Goal: Communication & Community: Connect with others

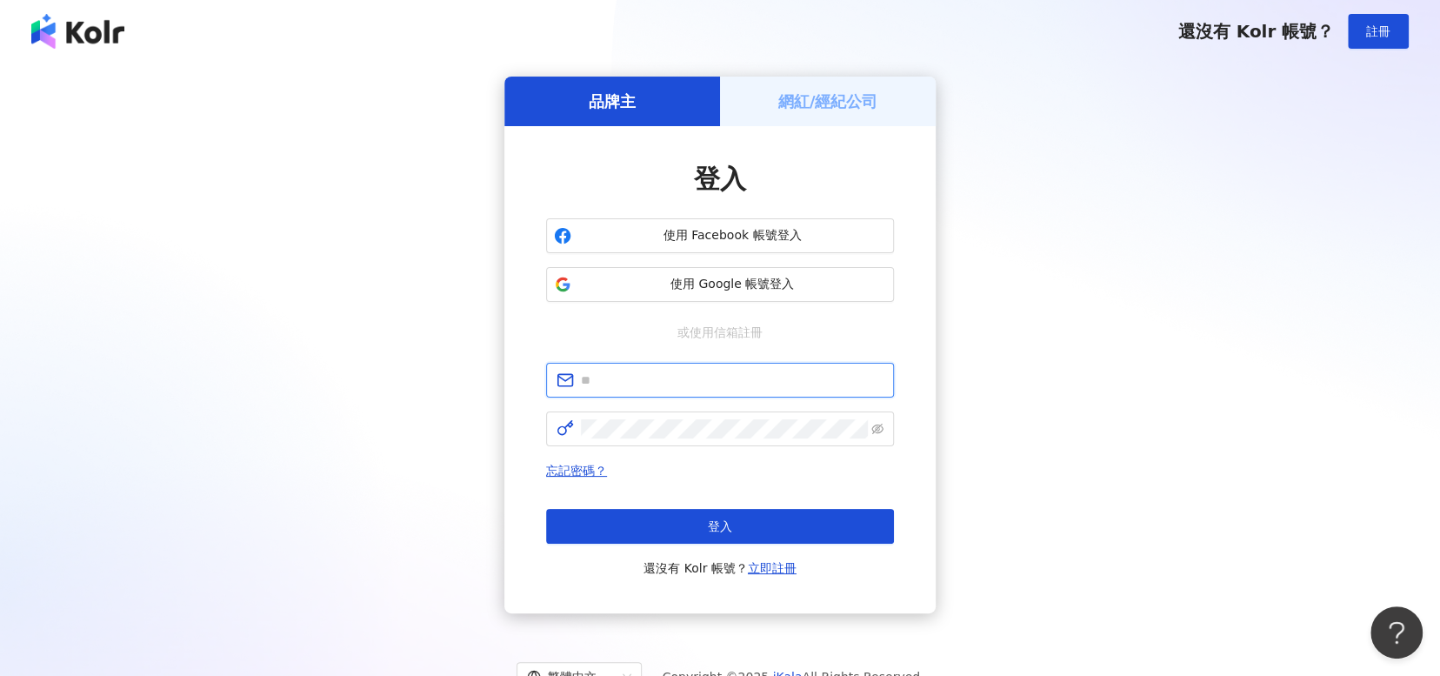
click at [739, 376] on input "text" at bounding box center [732, 380] width 303 height 19
type input "**********"
click button "登入" at bounding box center [720, 526] width 348 height 35
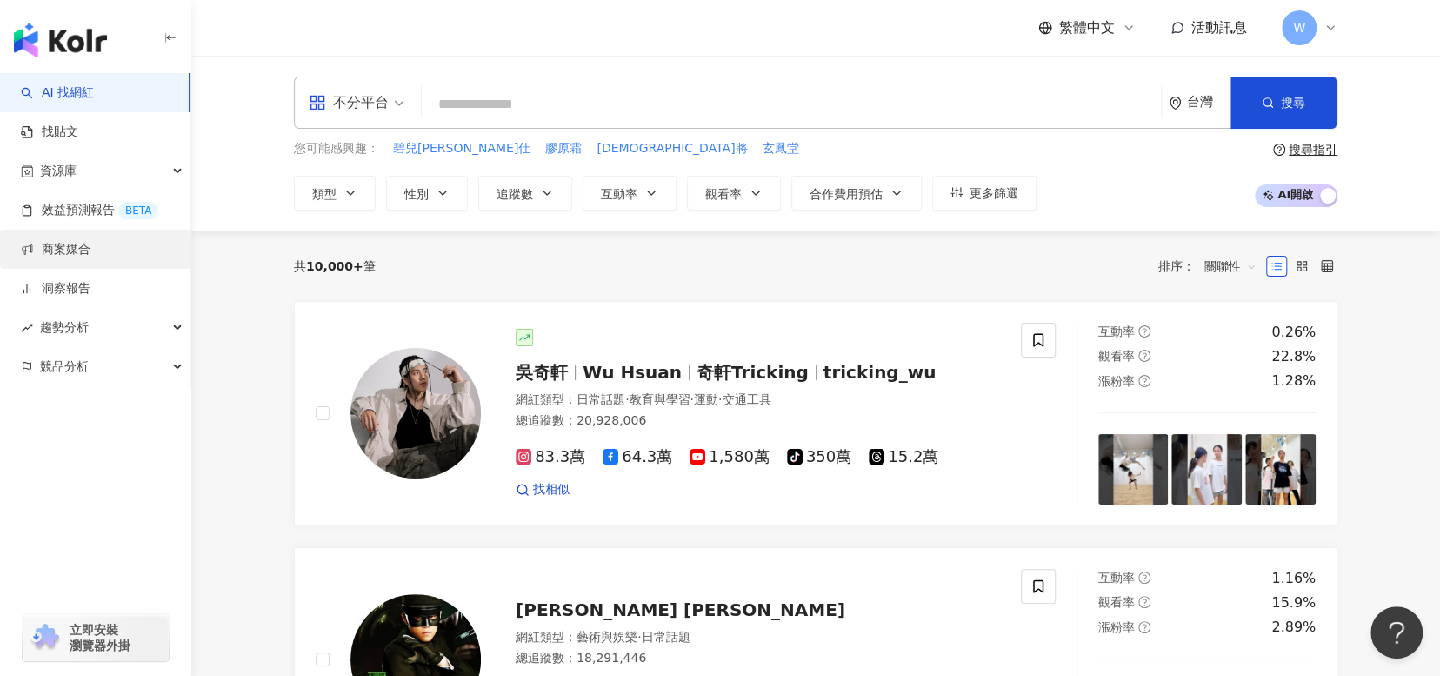
click at [90, 258] on link "商案媒合" at bounding box center [56, 249] width 70 height 17
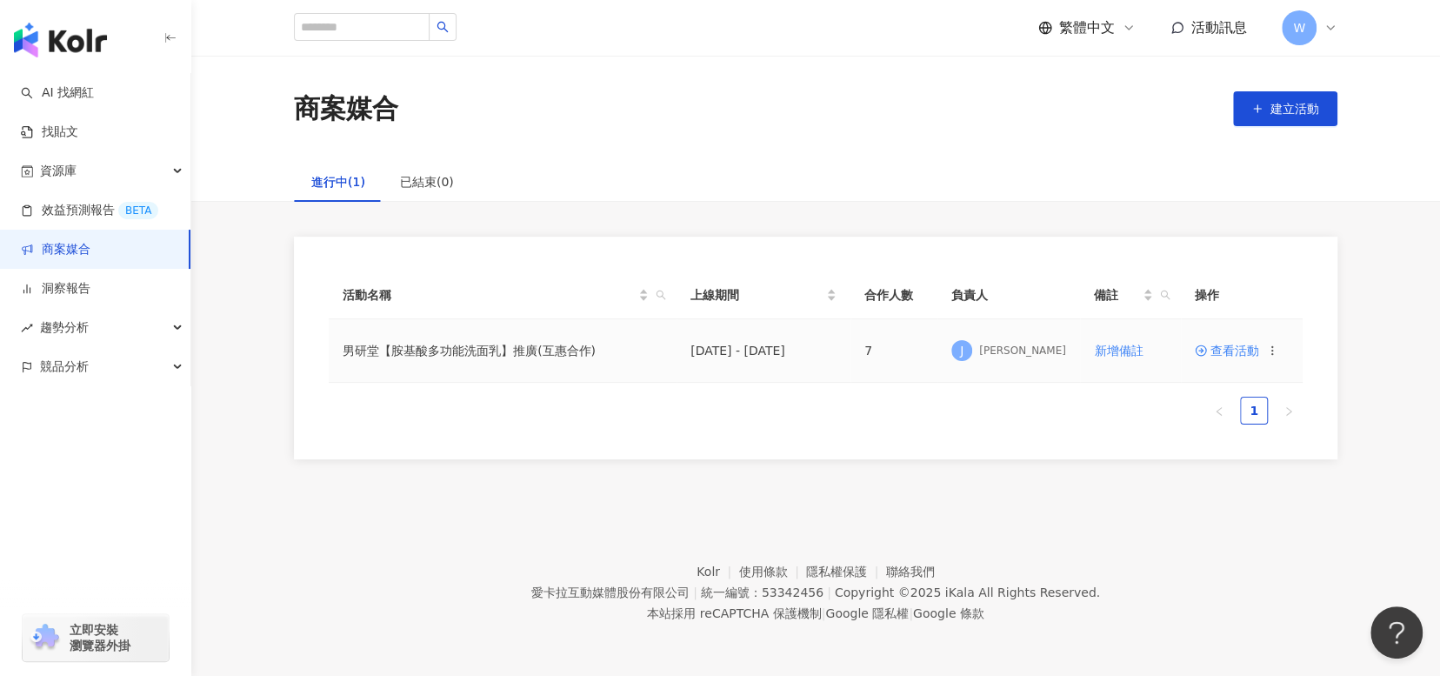
click at [1232, 347] on span "查看活動" at bounding box center [1227, 350] width 64 height 12
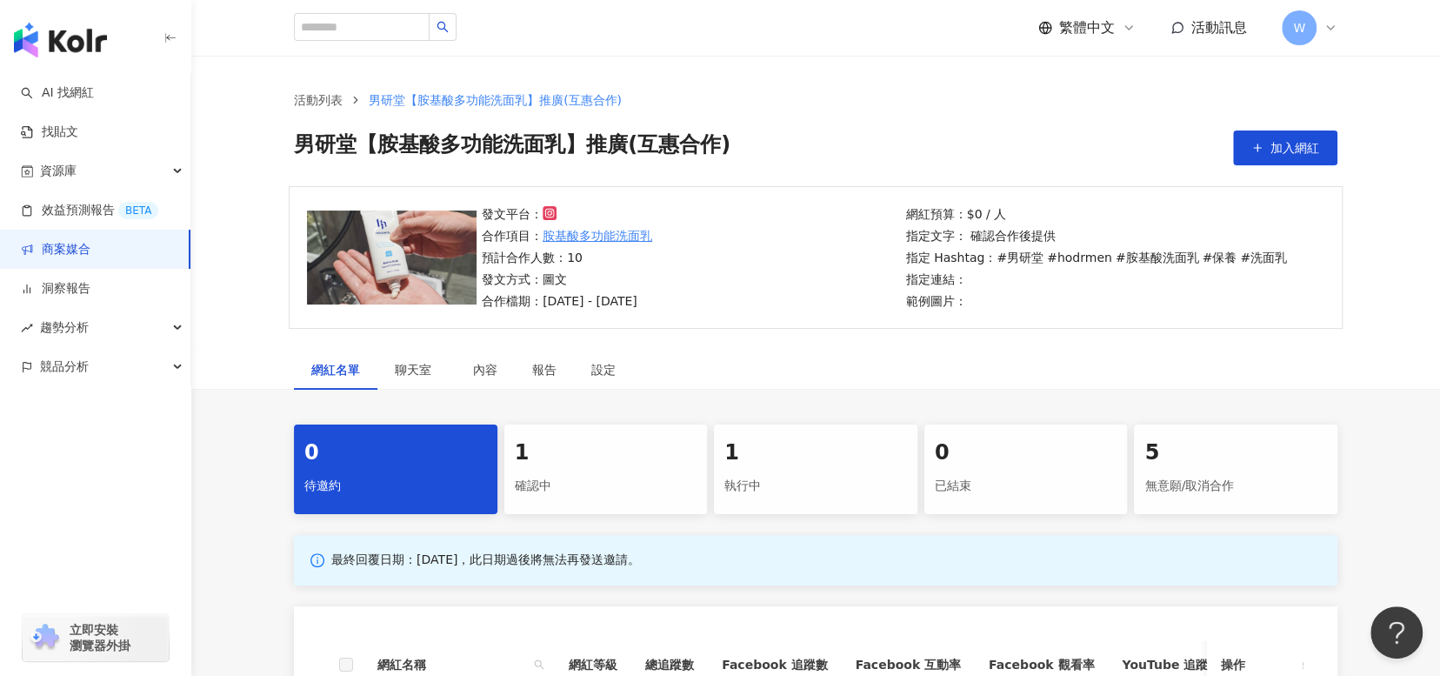
click at [858, 439] on div "1" at bounding box center [815, 453] width 183 height 30
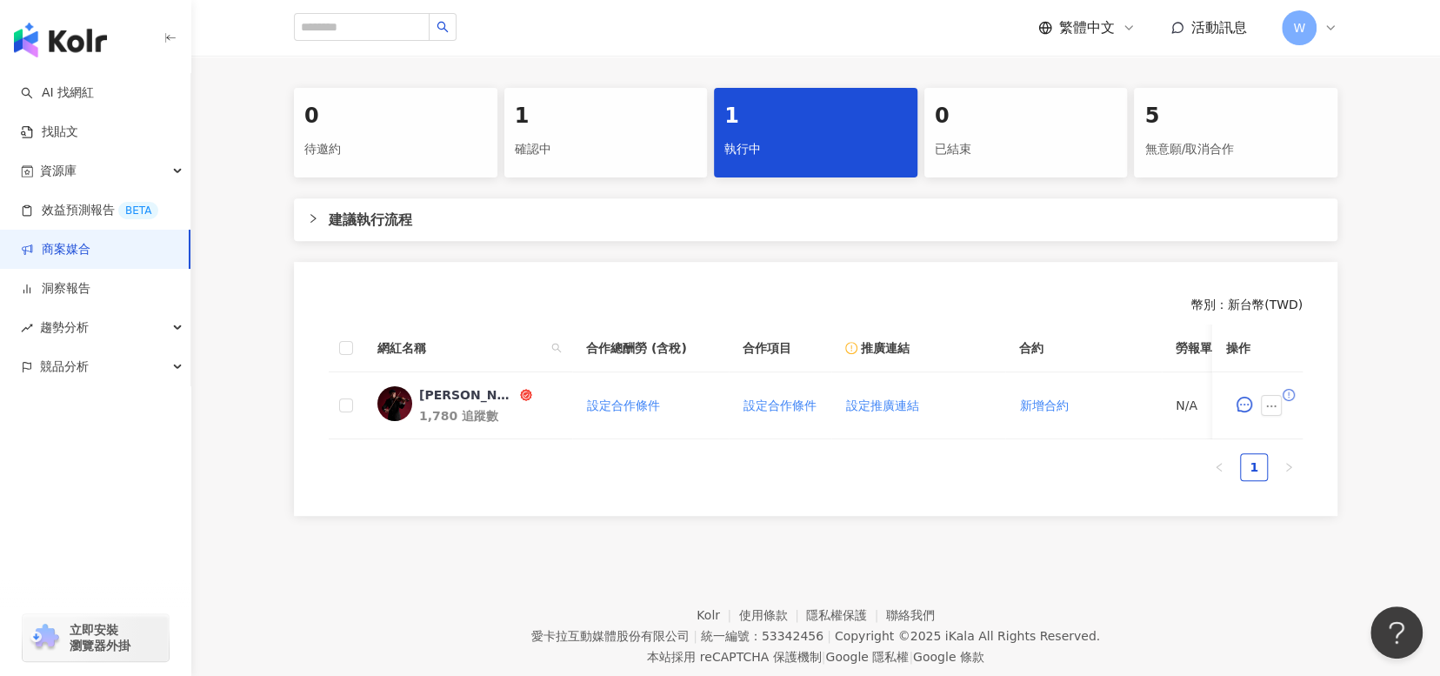
scroll to position [348, 0]
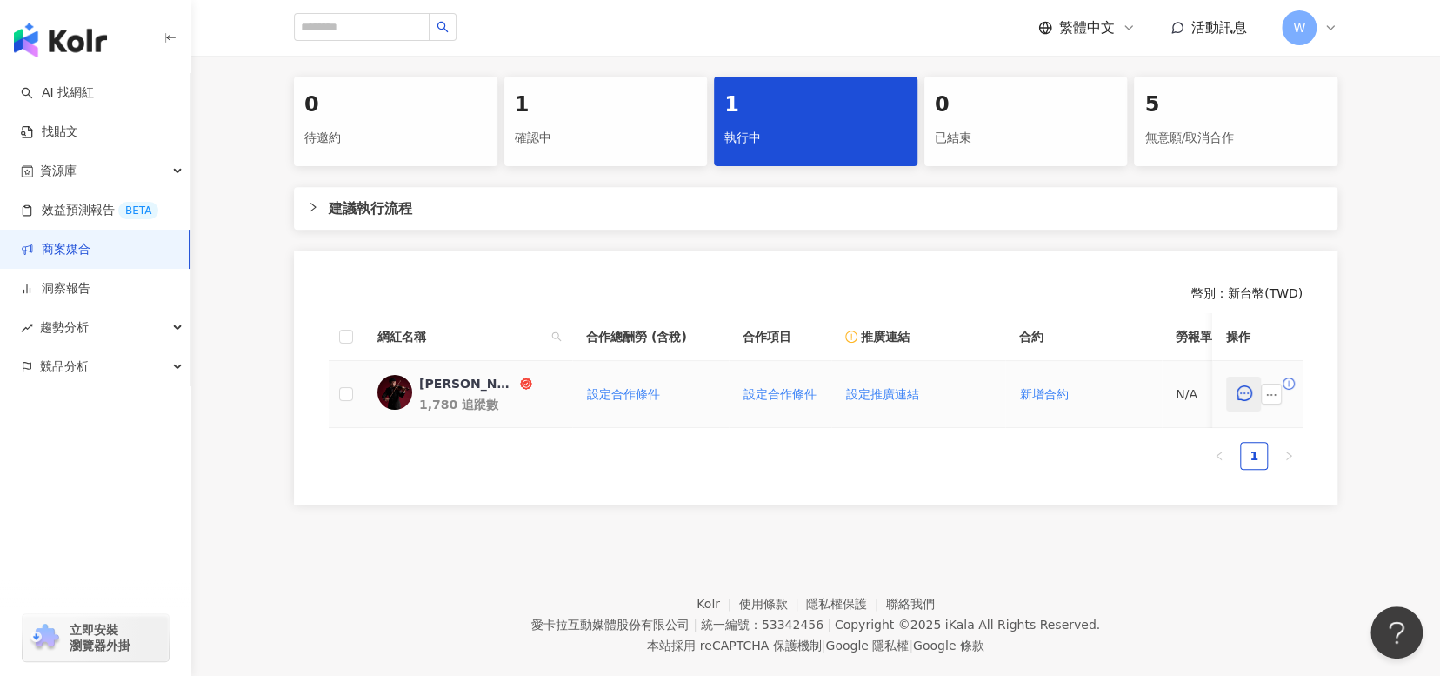
click at [1232, 392] on button "button" at bounding box center [1243, 394] width 35 height 35
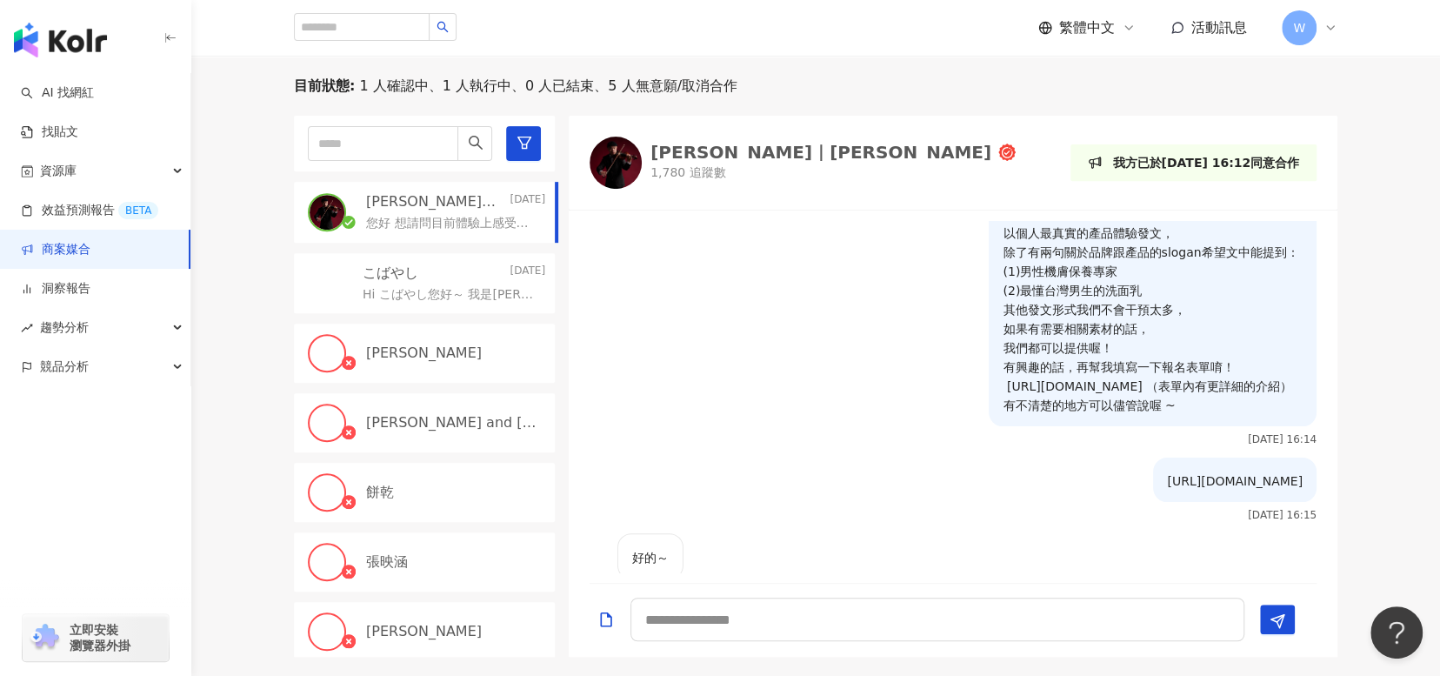
scroll to position [217, 0]
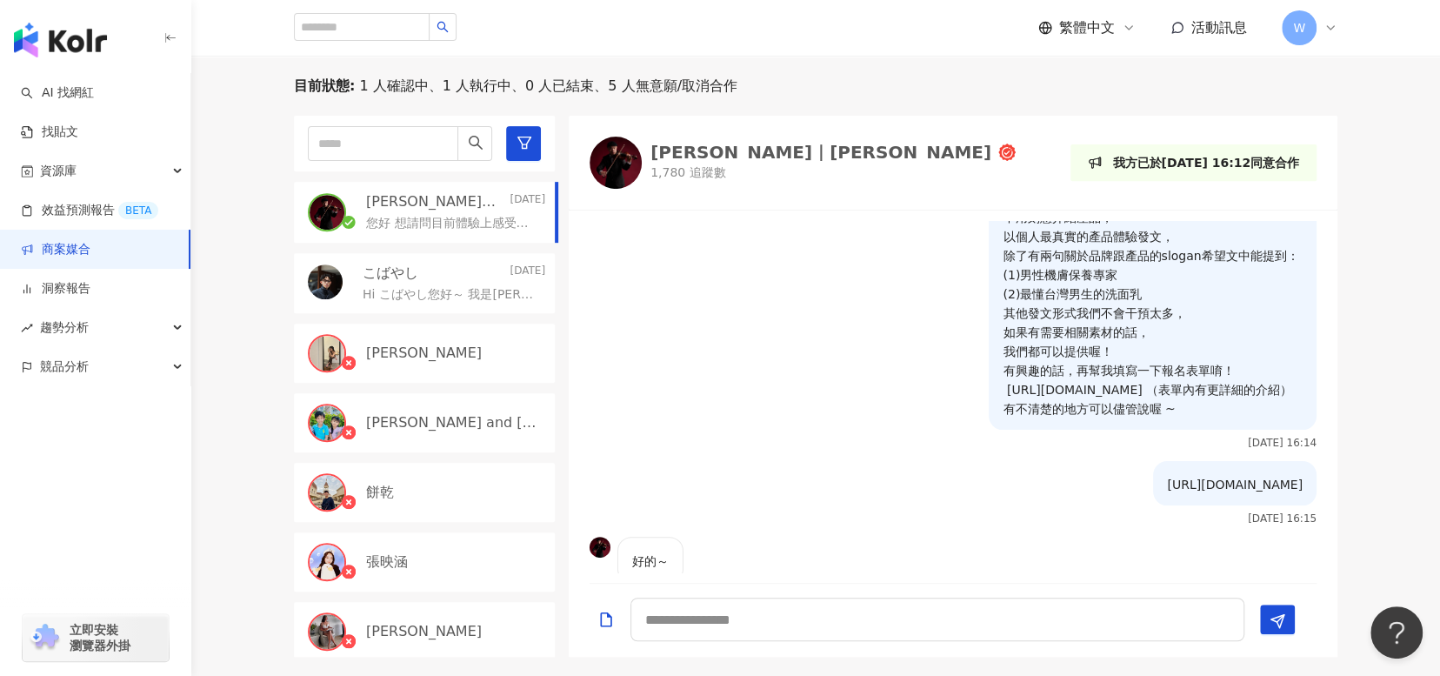
click at [611, 158] on img at bounding box center [616, 163] width 52 height 52
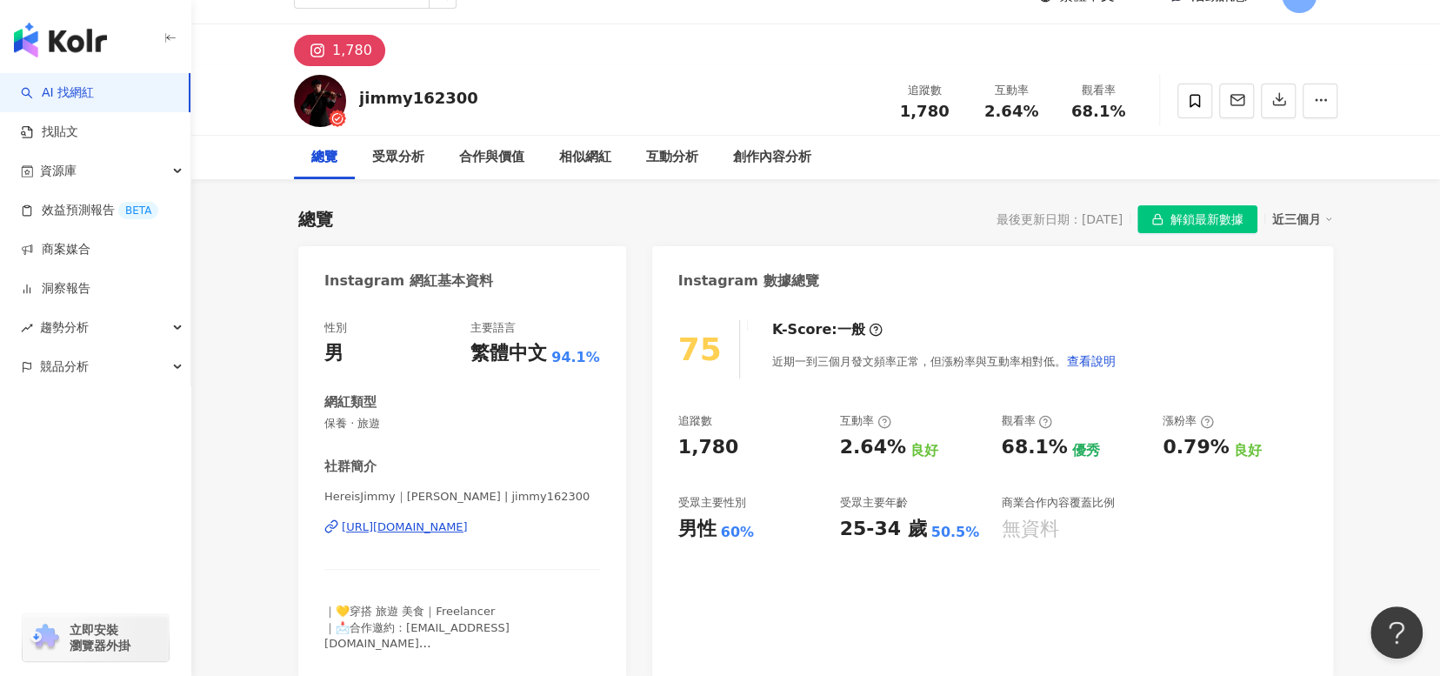
scroll to position [87, 0]
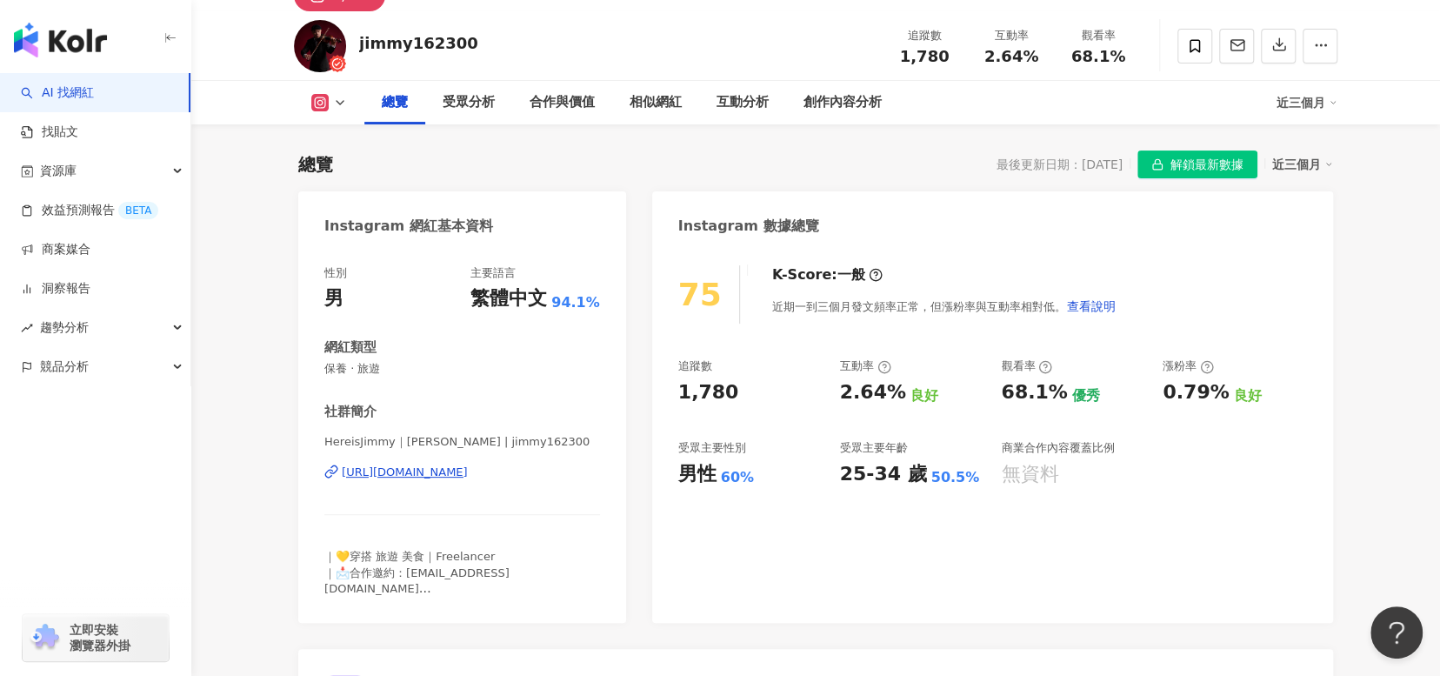
click at [468, 468] on div "[URL][DOMAIN_NAME]" at bounding box center [405, 472] width 126 height 16
